Goal: Go to known website: Access a specific website the user already knows

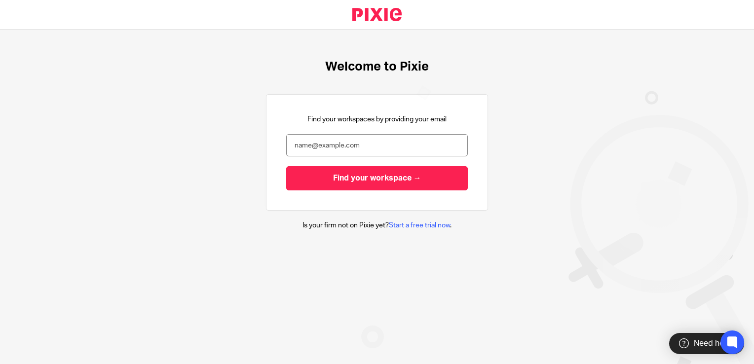
type input "[PERSON_NAME][EMAIL_ADDRESS][DOMAIN_NAME]"
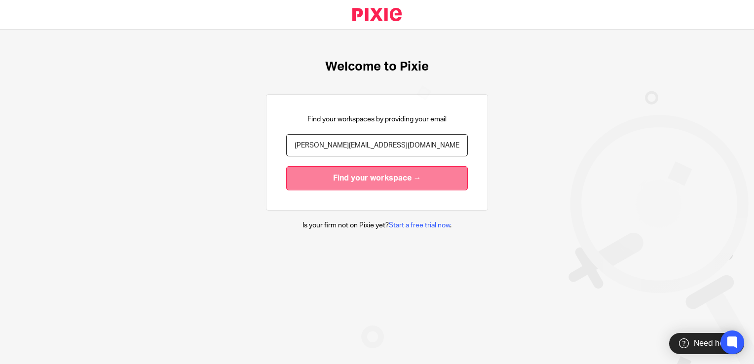
click at [357, 177] on input "Find your workspace →" at bounding box center [377, 178] width 182 height 24
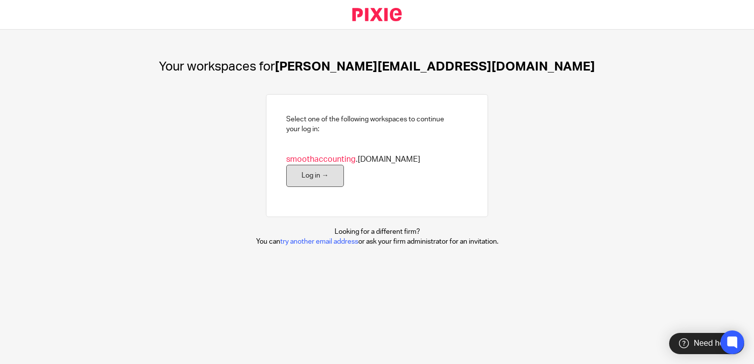
click at [344, 165] on link "Log in →" at bounding box center [315, 176] width 58 height 22
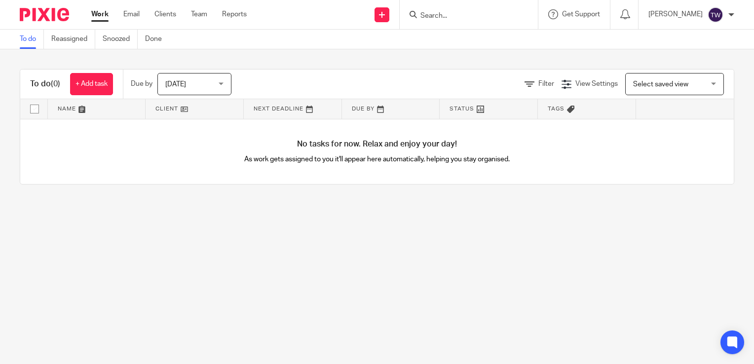
click at [479, 17] on input "Search" at bounding box center [463, 16] width 89 height 9
